Goal: Information Seeking & Learning: Learn about a topic

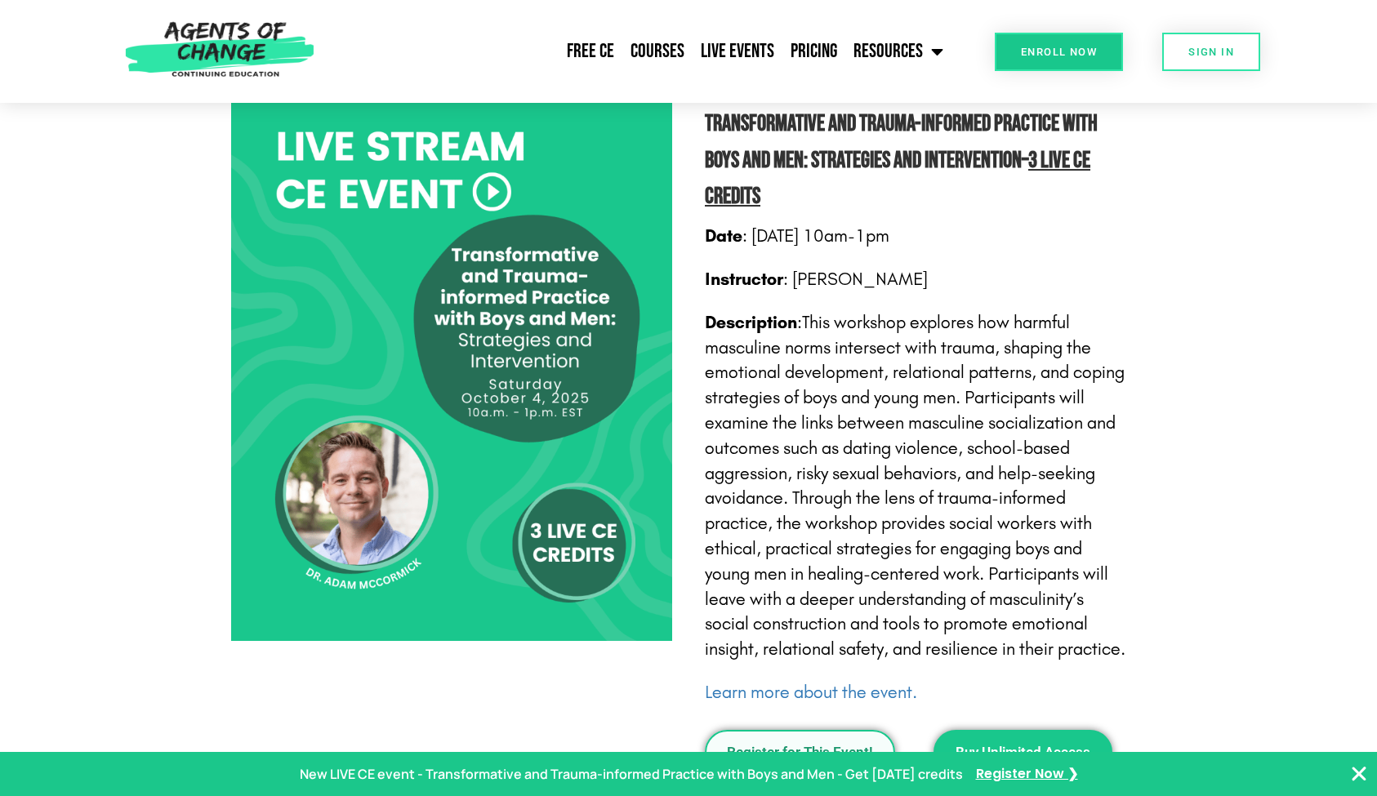
scroll to position [873, 0]
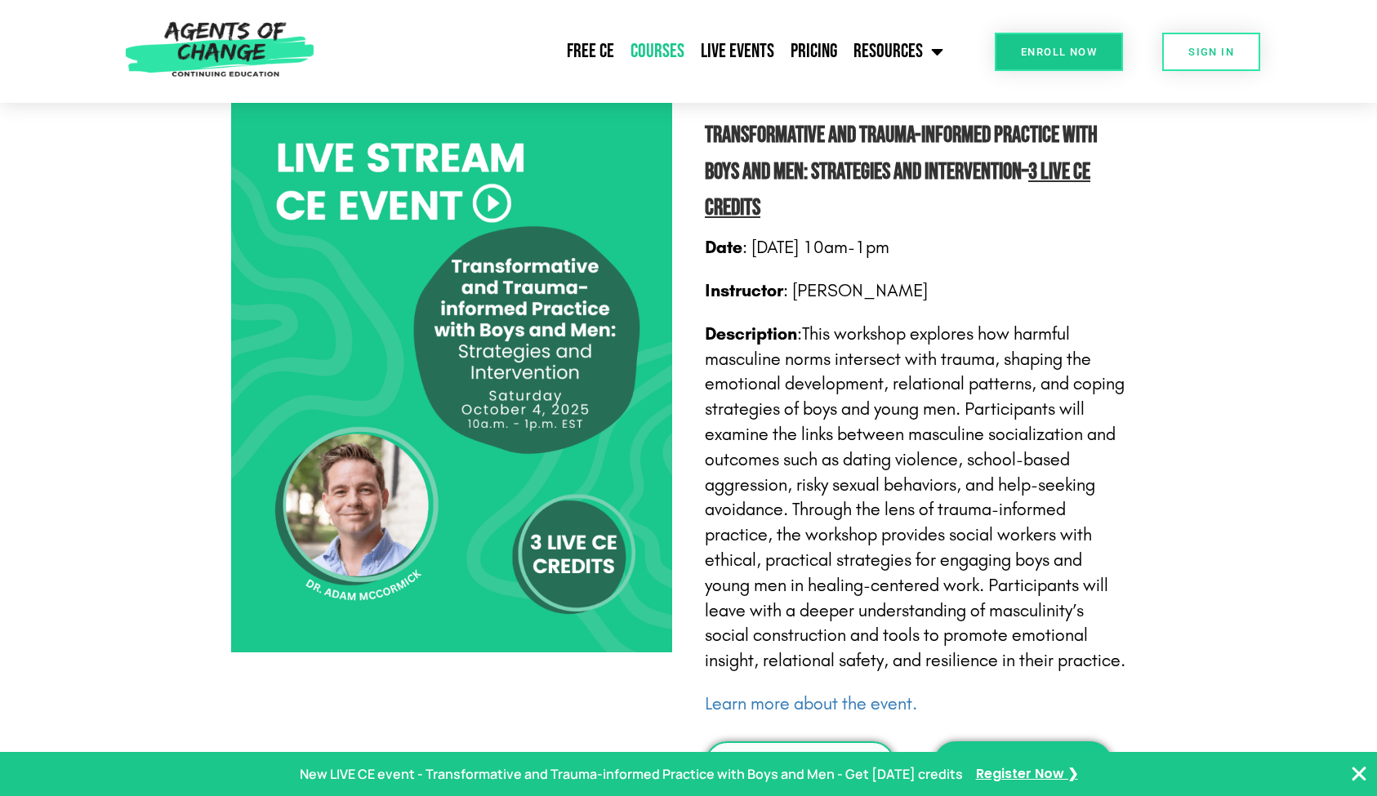
click at [658, 51] on link "Courses" at bounding box center [657, 51] width 70 height 41
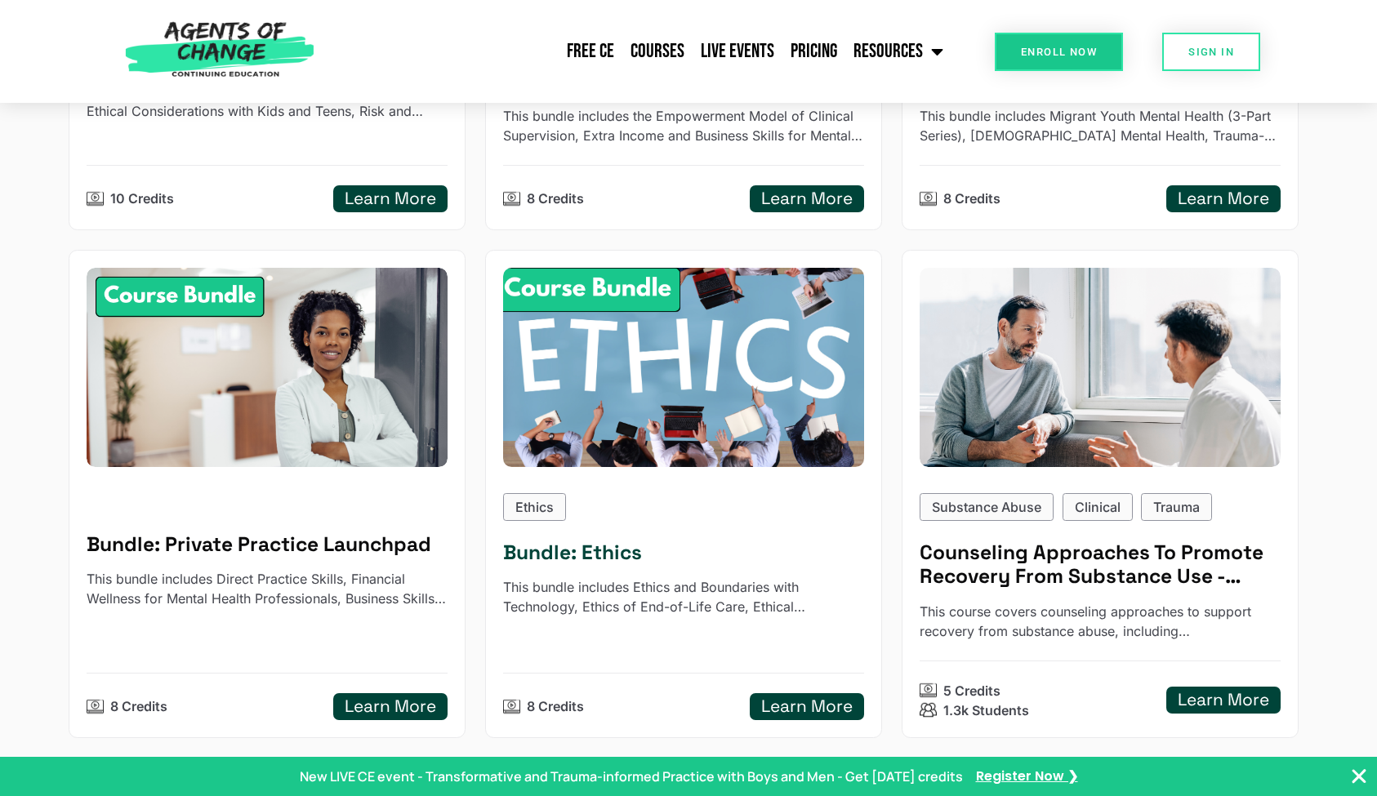
scroll to position [608, 0]
click at [594, 542] on h5 "Bundle: Ethics" at bounding box center [683, 552] width 361 height 25
click at [532, 512] on p "Ethics" at bounding box center [534, 507] width 38 height 20
type input "******"
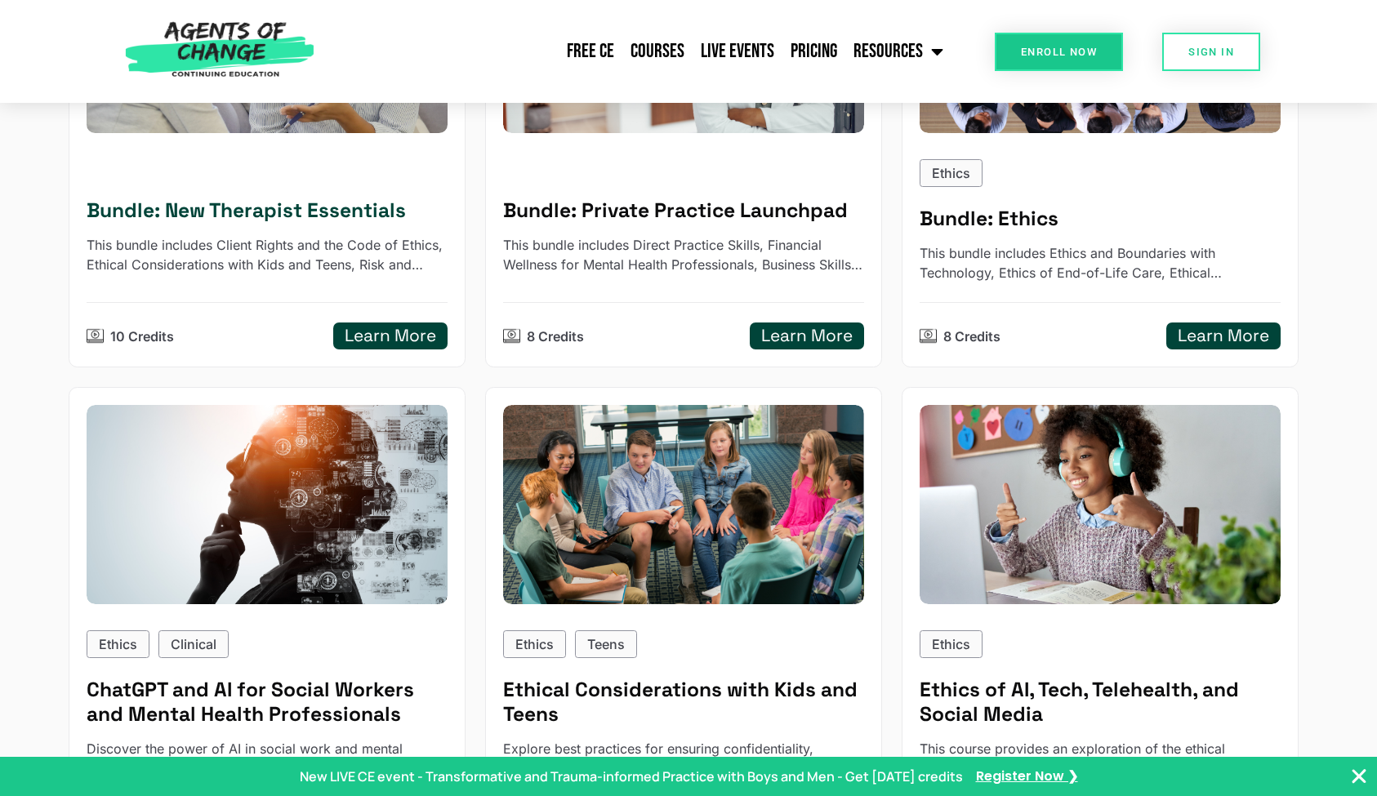
scroll to position [444, 0]
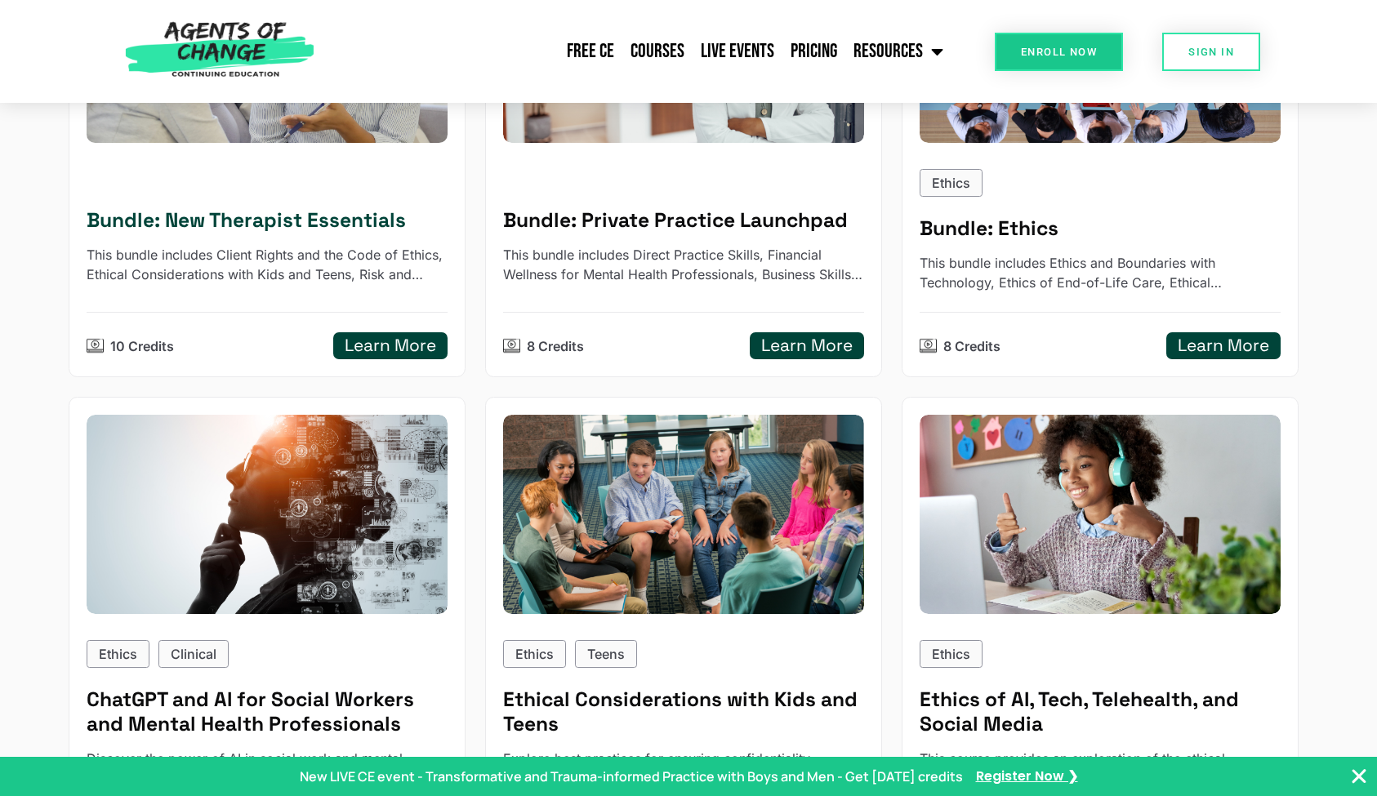
click at [354, 345] on h5 "Learn More" at bounding box center [390, 346] width 91 height 20
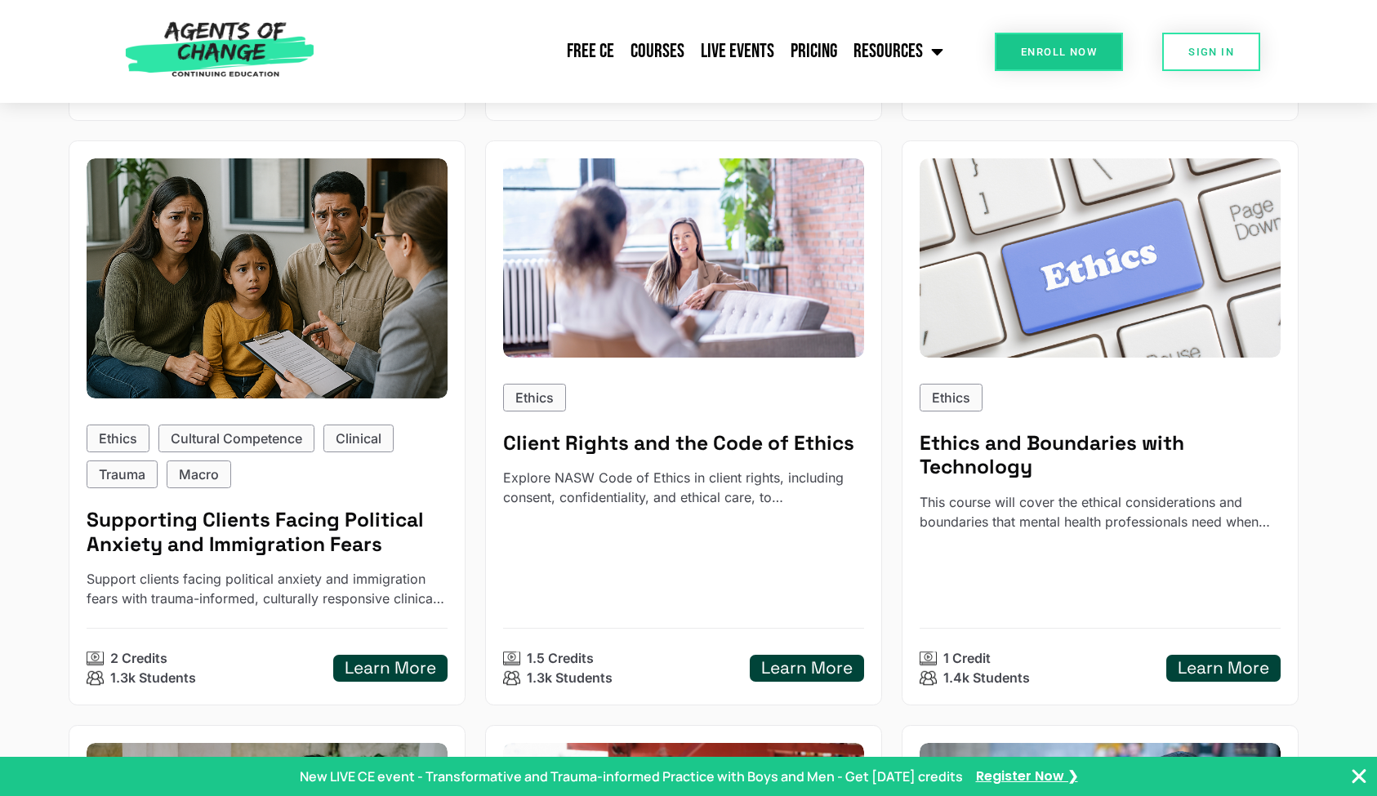
scroll to position [1210, 0]
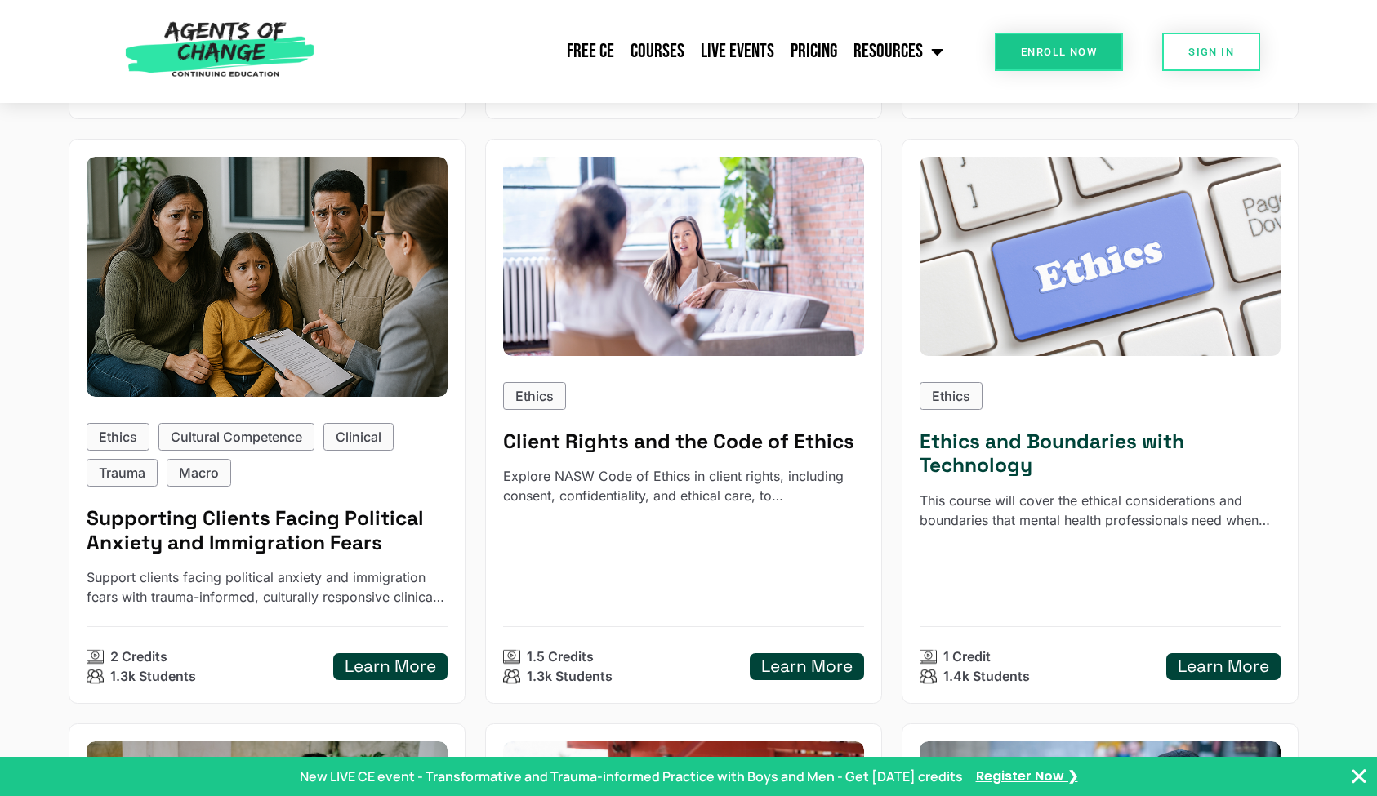
click at [1052, 430] on h5 "Ethics and Boundaries with Technology" at bounding box center [1100, 454] width 361 height 48
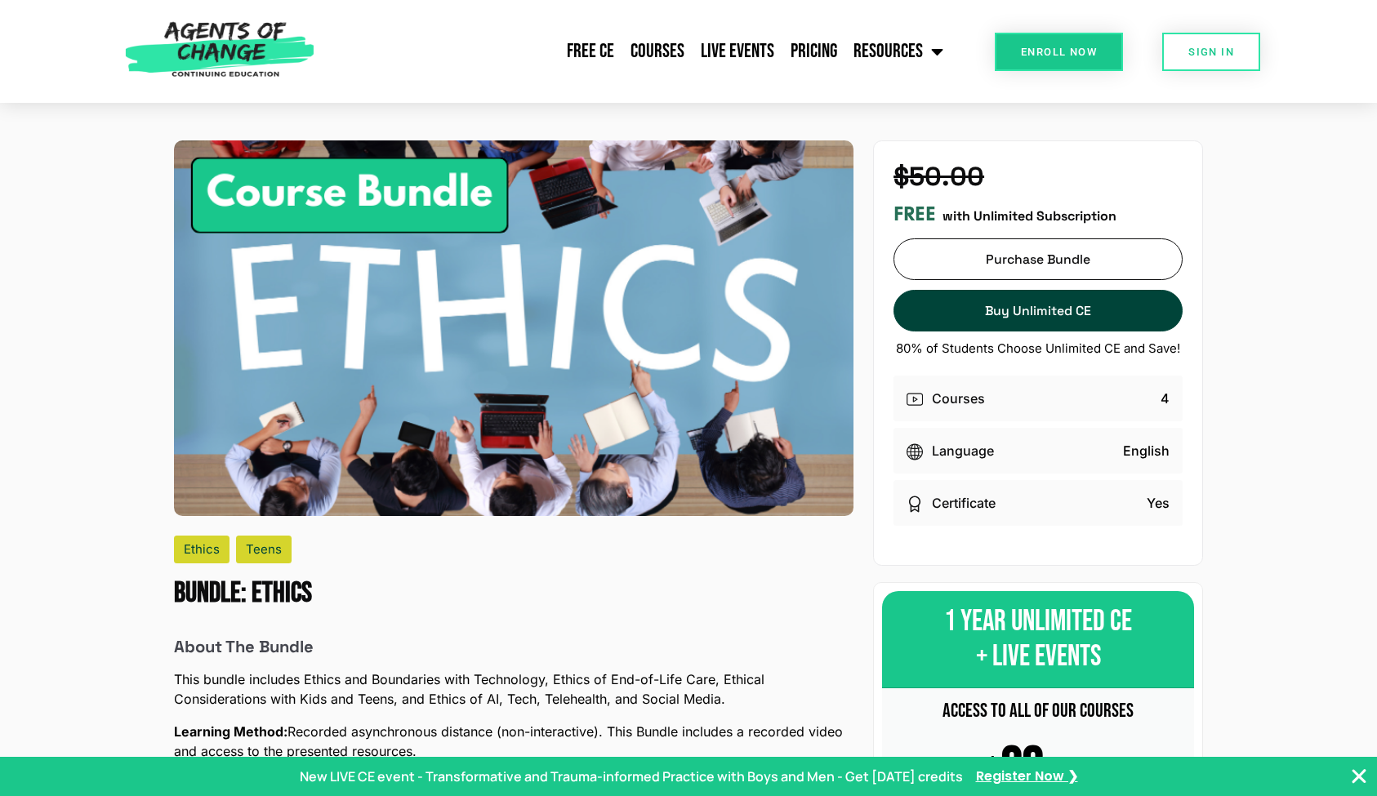
click at [194, 546] on div "Ethics" at bounding box center [202, 550] width 56 height 28
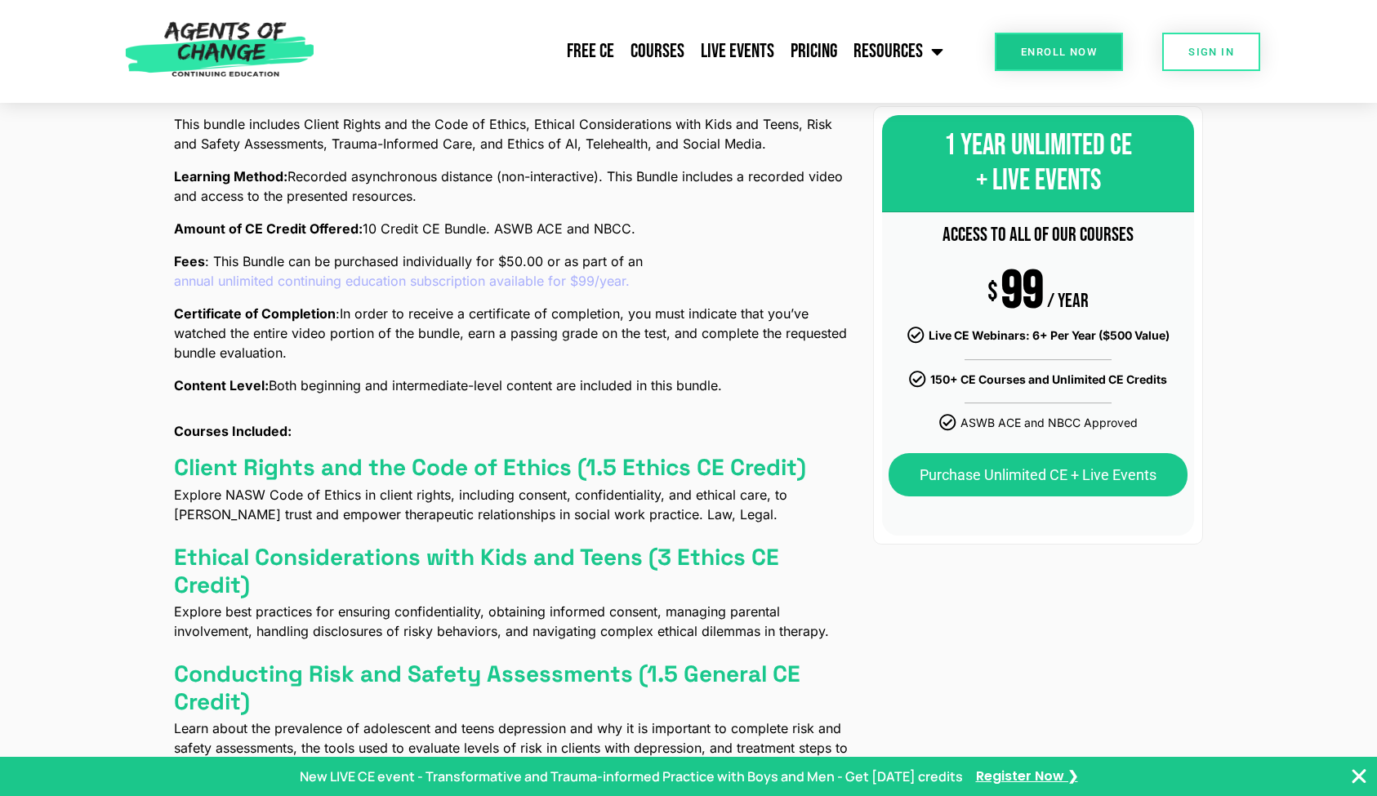
scroll to position [566, 0]
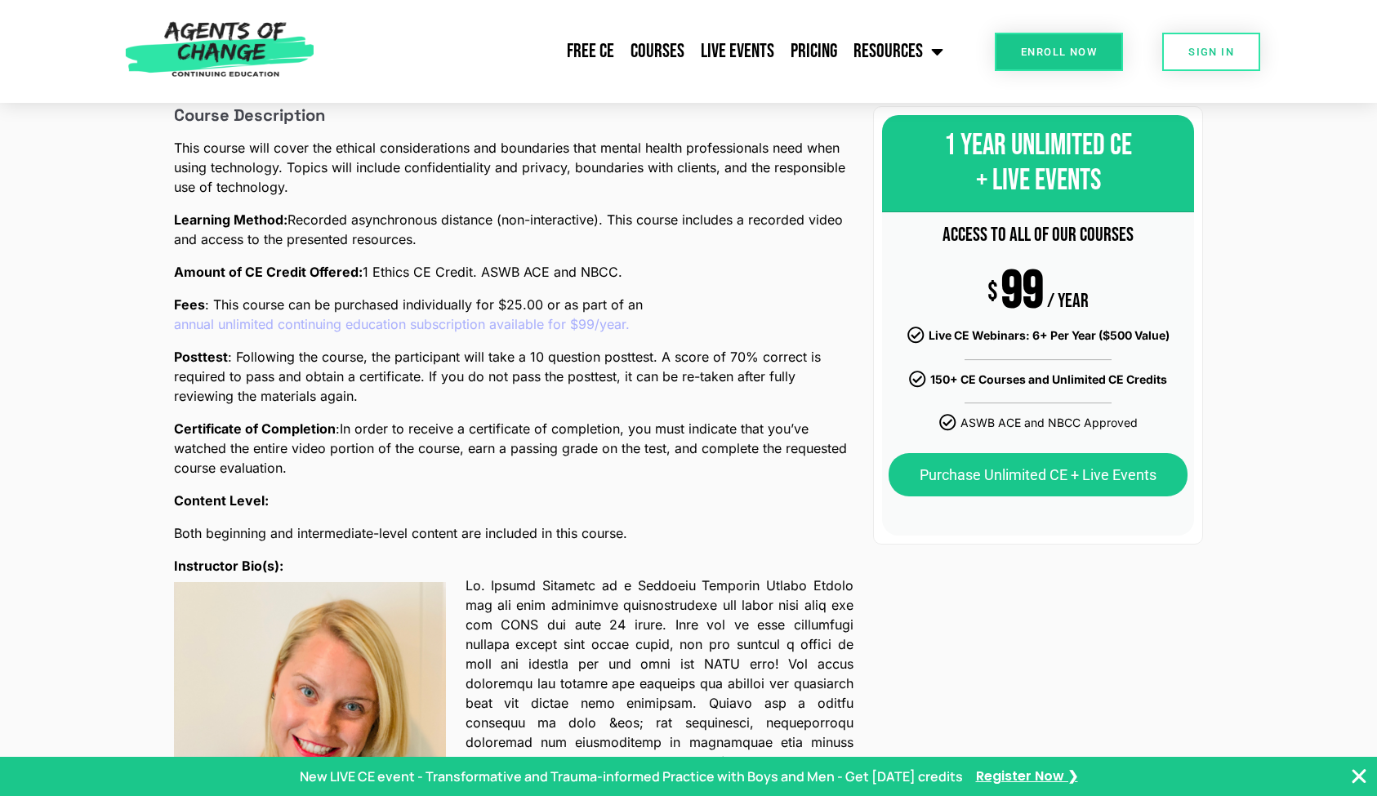
scroll to position [631, 0]
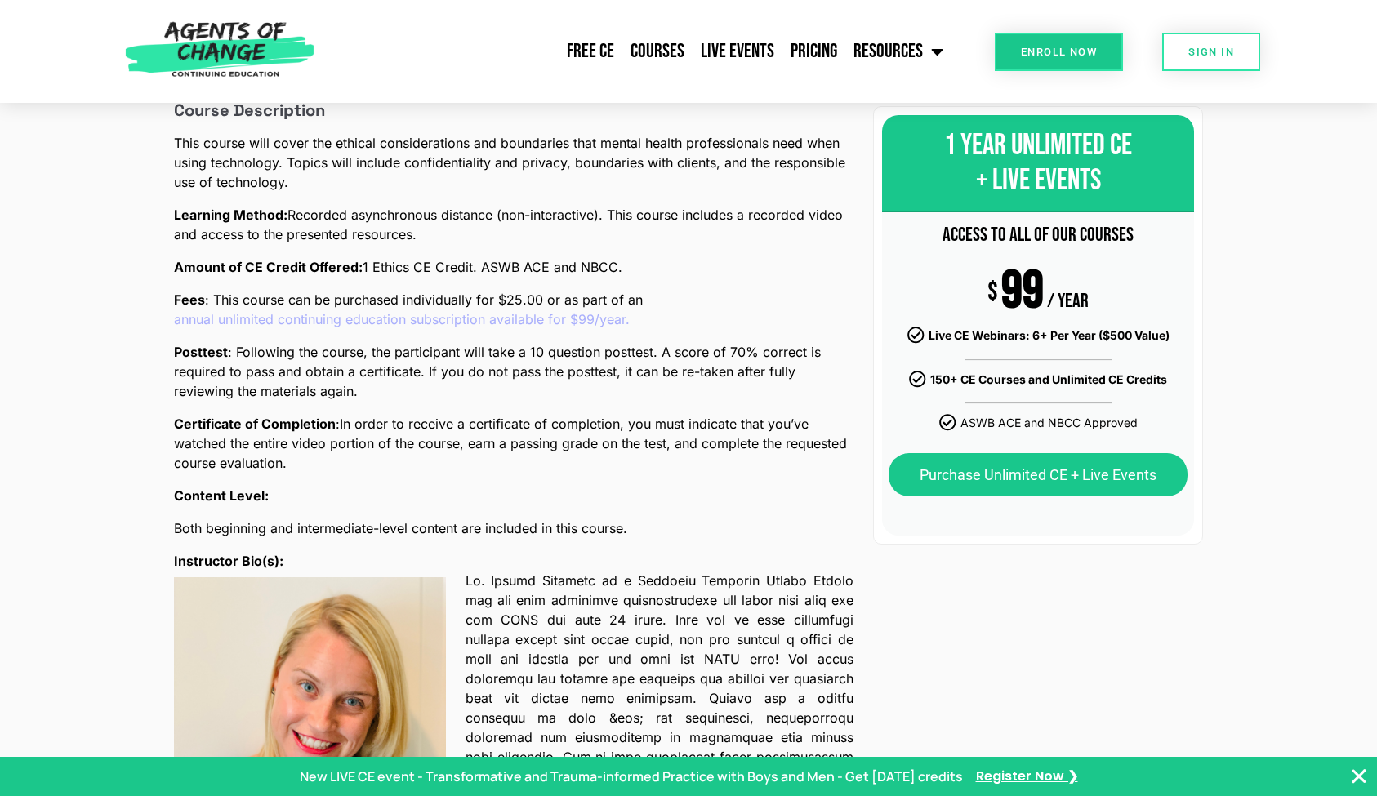
click at [1052, 316] on div "ACCESS TO ALL OF OUR COURSES $ 99 / YEAR Live CE Webinars: 6+ Per Year ($500 Va…" at bounding box center [1038, 373] width 312 height 323
